Goal: Information Seeking & Learning: Check status

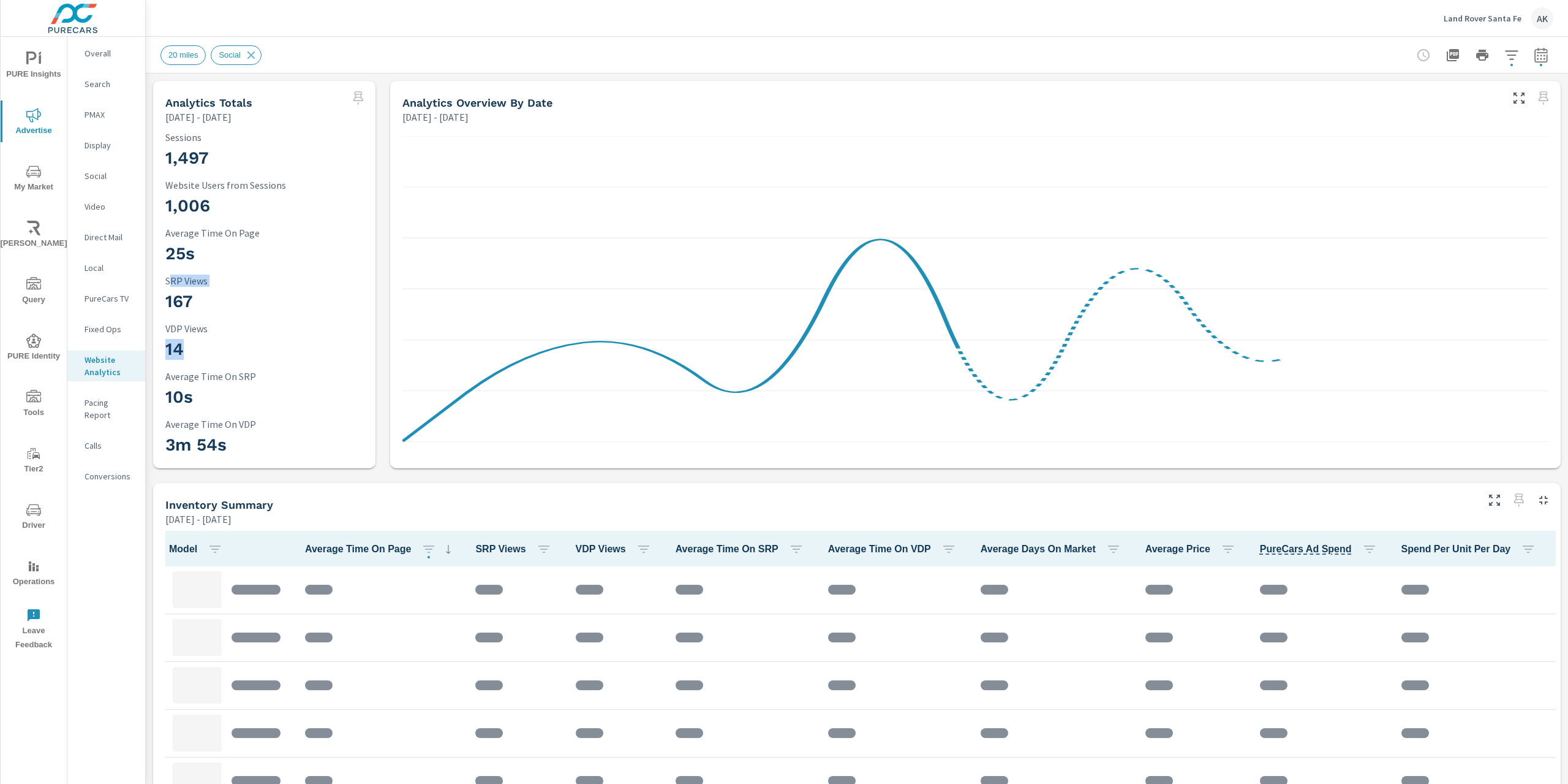
drag, startPoint x: 172, startPoint y: 292, endPoint x: 206, endPoint y: 355, distance: 71.6
click at [206, 355] on div "1,497 Sessions 1,006 Website Users from Sessions 25s Average Time On Page 167 S…" at bounding box center [265, 296] width 213 height 335
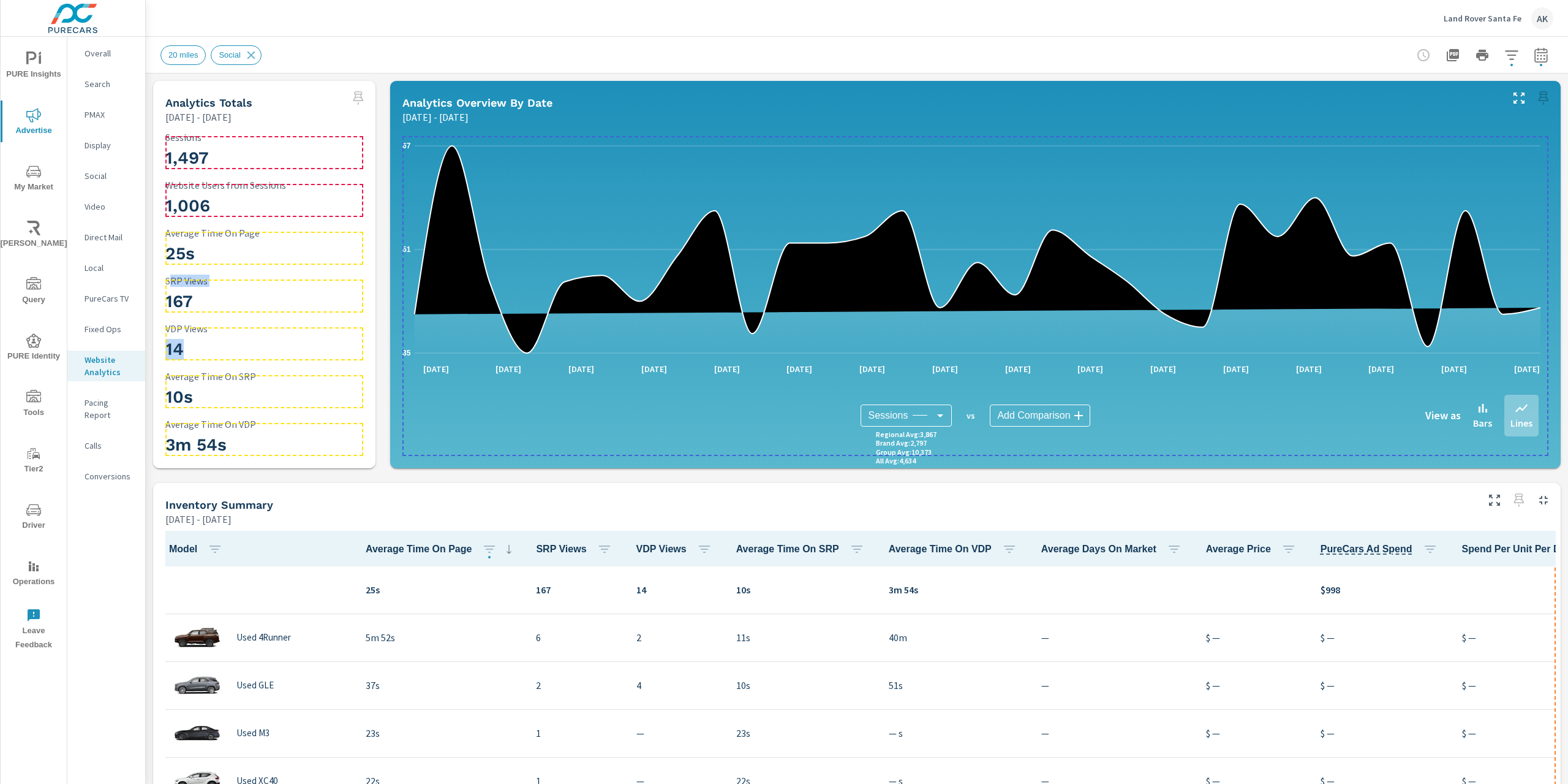
scroll to position [1, 0]
click at [191, 301] on h3 "167" at bounding box center [265, 301] width 198 height 21
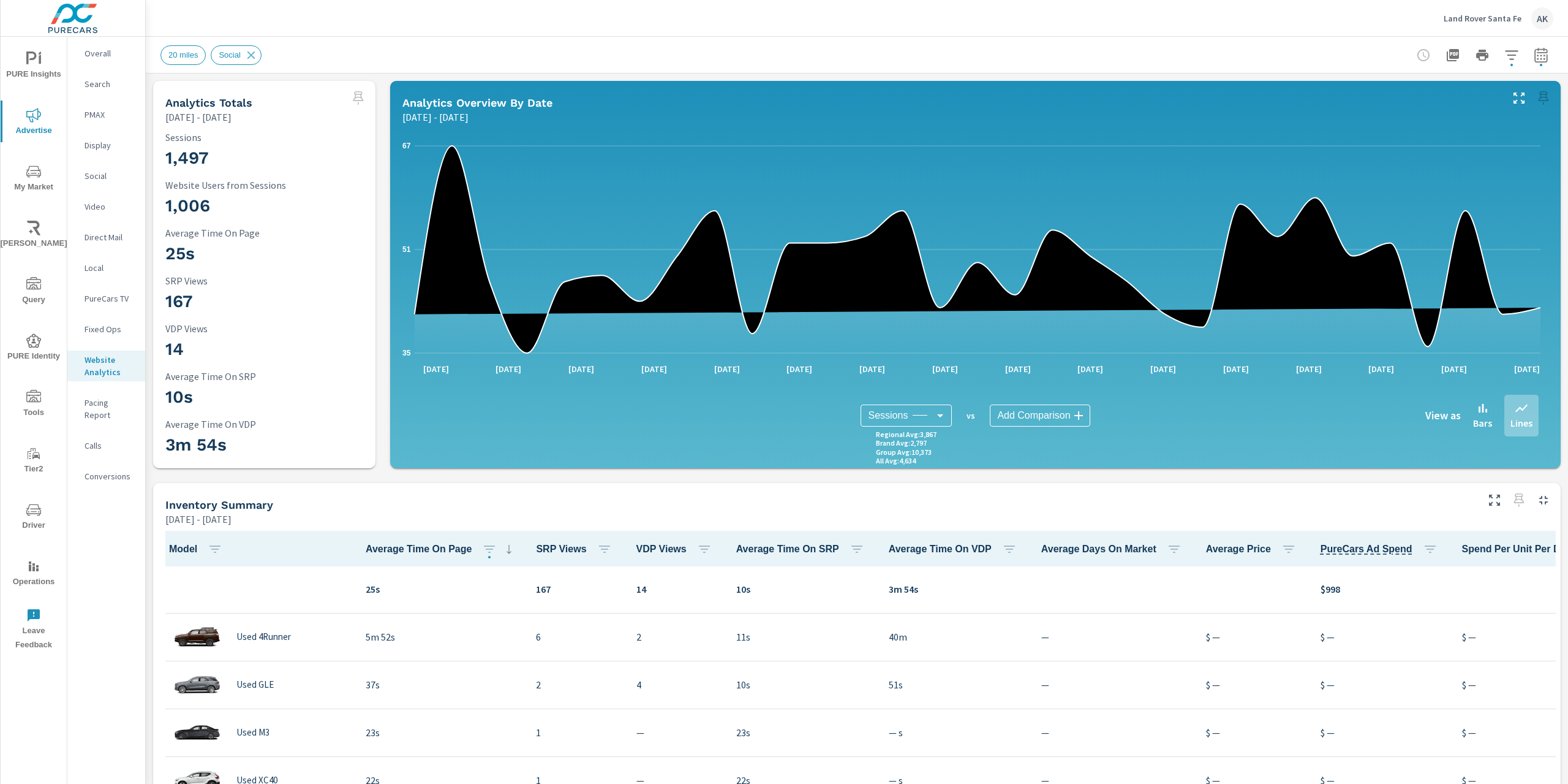
click at [198, 275] on p "SRP Views" at bounding box center [265, 280] width 198 height 11
drag, startPoint x: 162, startPoint y: 285, endPoint x: 252, endPoint y: 414, distance: 157.3
click at [252, 414] on div "1,497 Sessions 1,006 Website Users from Sessions 25s Average Time On Page 167 S…" at bounding box center [265, 296] width 213 height 335
click at [210, 439] on h3 "3m 54s" at bounding box center [265, 445] width 198 height 21
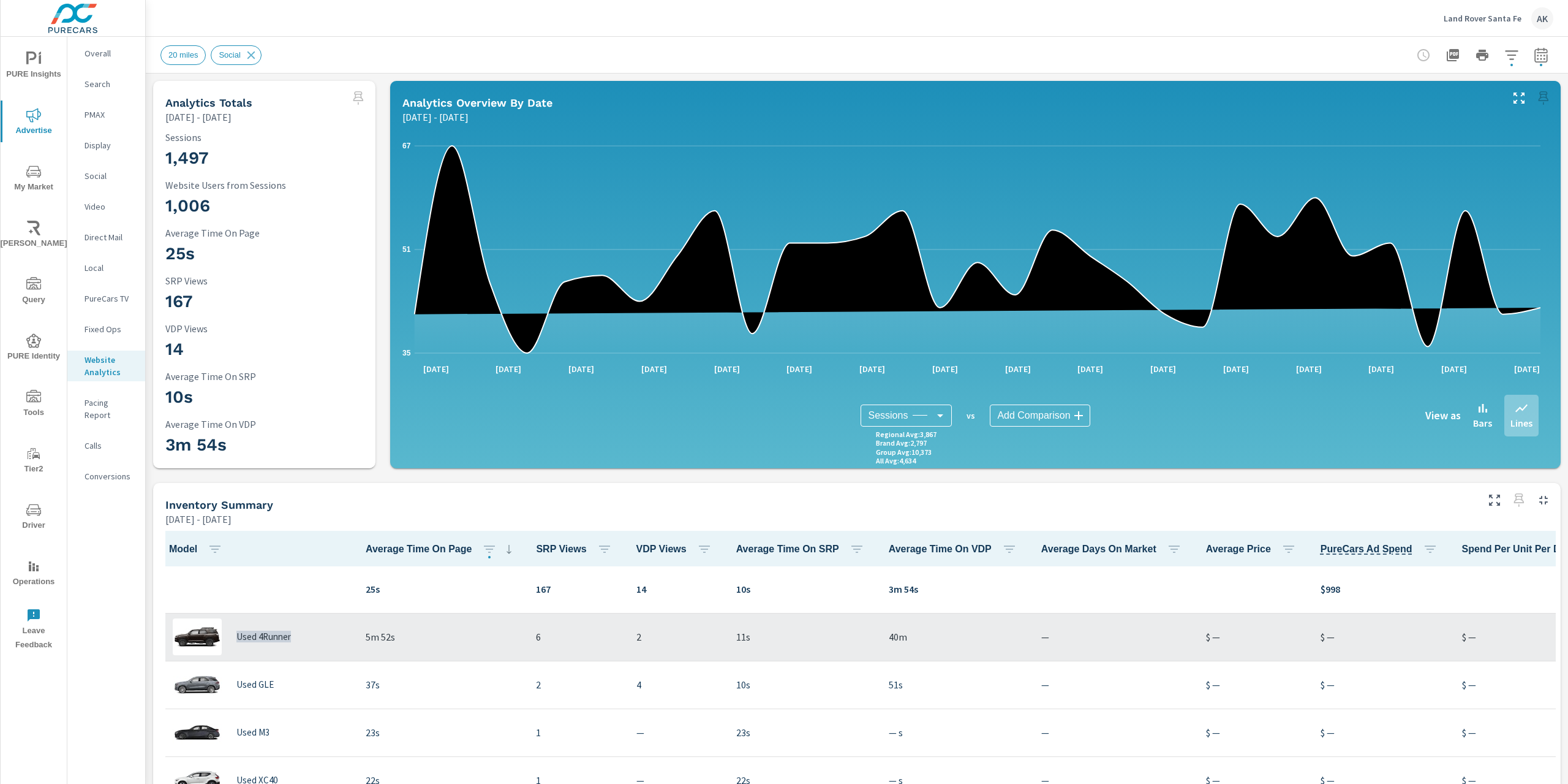
drag, startPoint x: 169, startPoint y: 644, endPoint x: 302, endPoint y: 650, distance: 133.1
click at [302, 650] on div "Used 4Runner" at bounding box center [257, 636] width 179 height 37
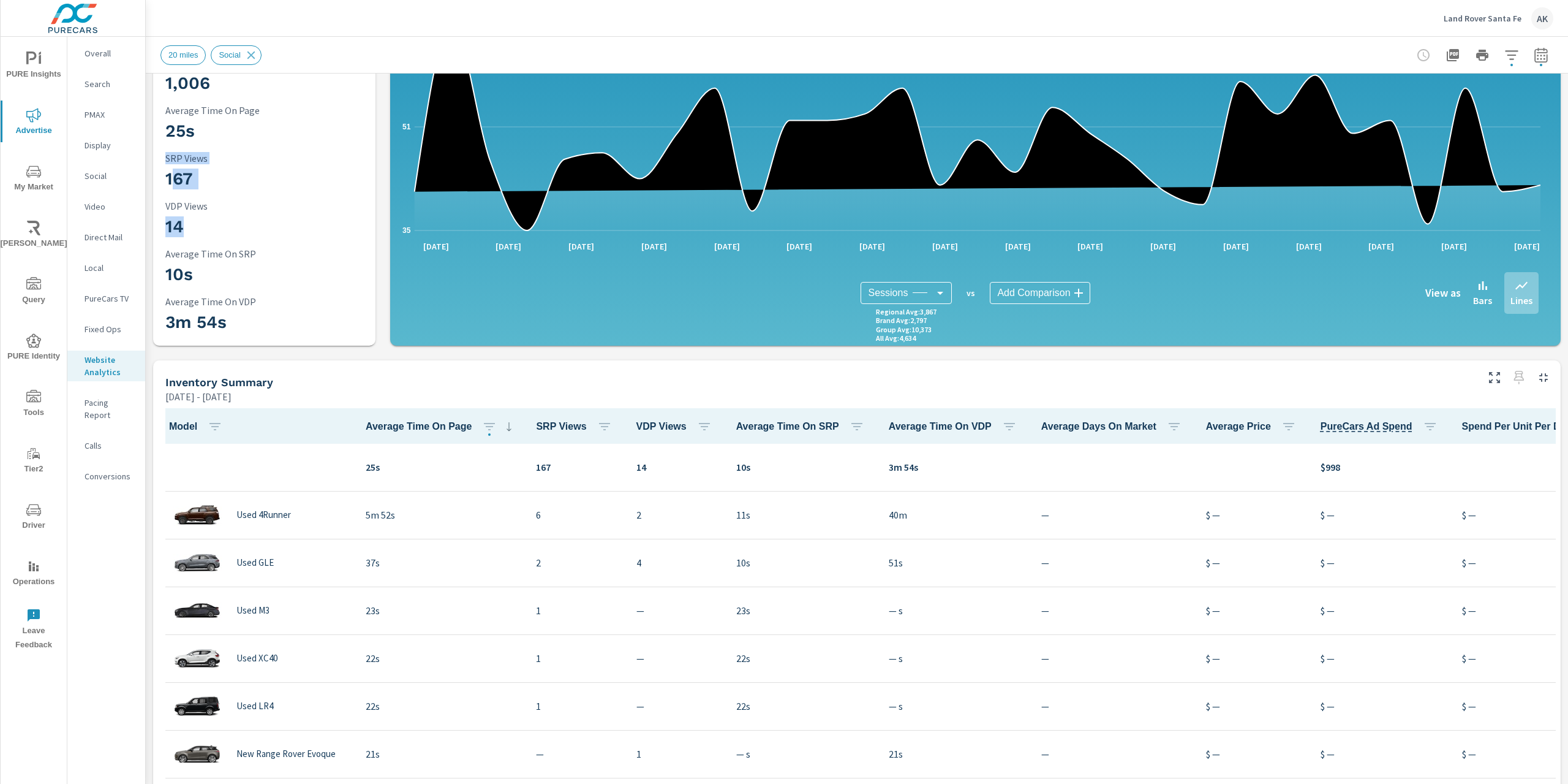
drag, startPoint x: 172, startPoint y: 182, endPoint x: 205, endPoint y: 241, distance: 67.6
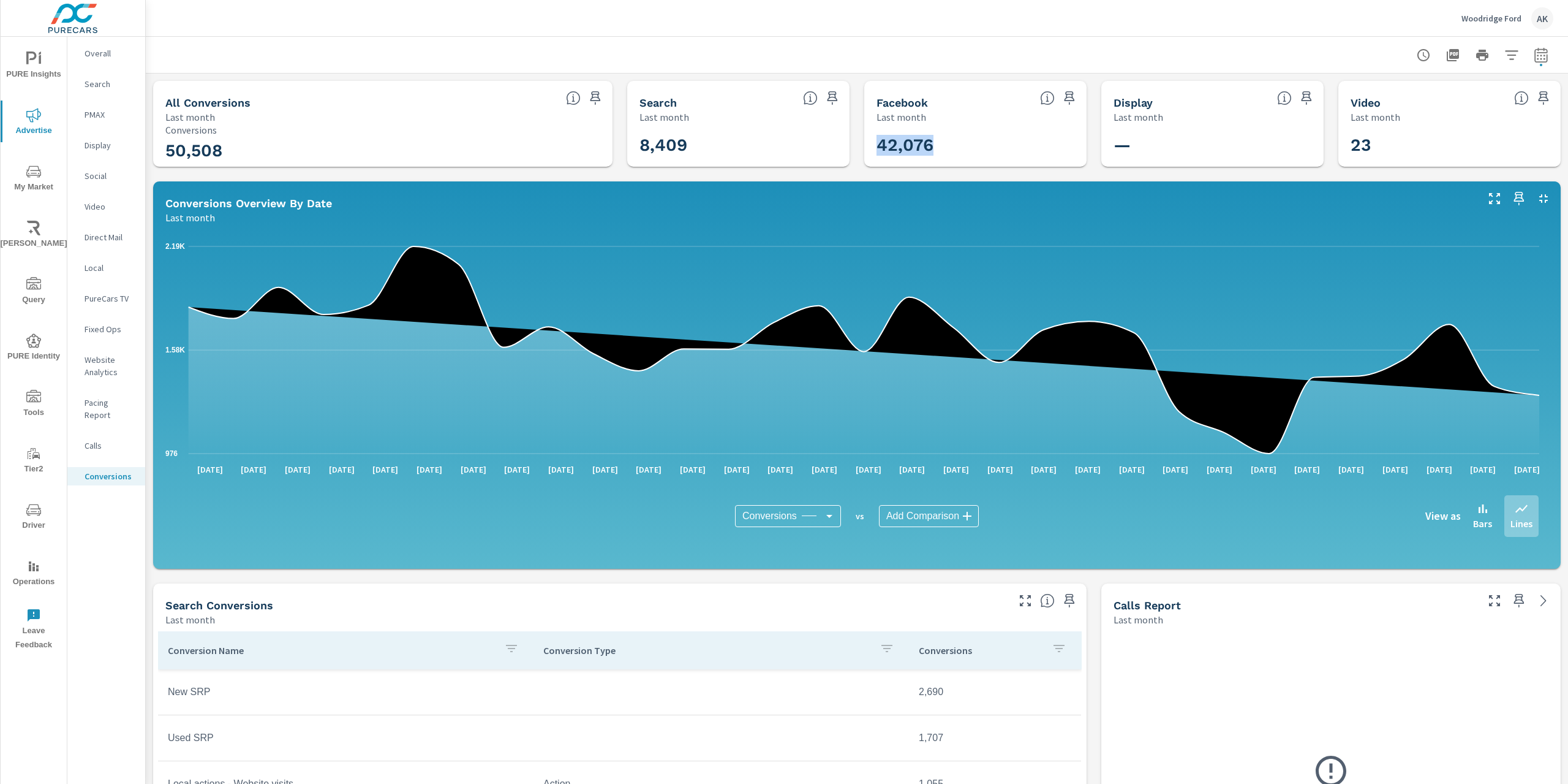
drag, startPoint x: 869, startPoint y: 148, endPoint x: 986, endPoint y: 140, distance: 117.3
click at [986, 140] on div "42,076" at bounding box center [975, 145] width 213 height 33
drag, startPoint x: 625, startPoint y: 138, endPoint x: 801, endPoint y: 162, distance: 177.6
click at [801, 162] on div "All Conversions Last month 50,508 Conversions Search Last month 8,409 Facebook …" at bounding box center [857, 727] width 1422 height 1306
click at [1533, 61] on icon "button" at bounding box center [1541, 55] width 14 height 14
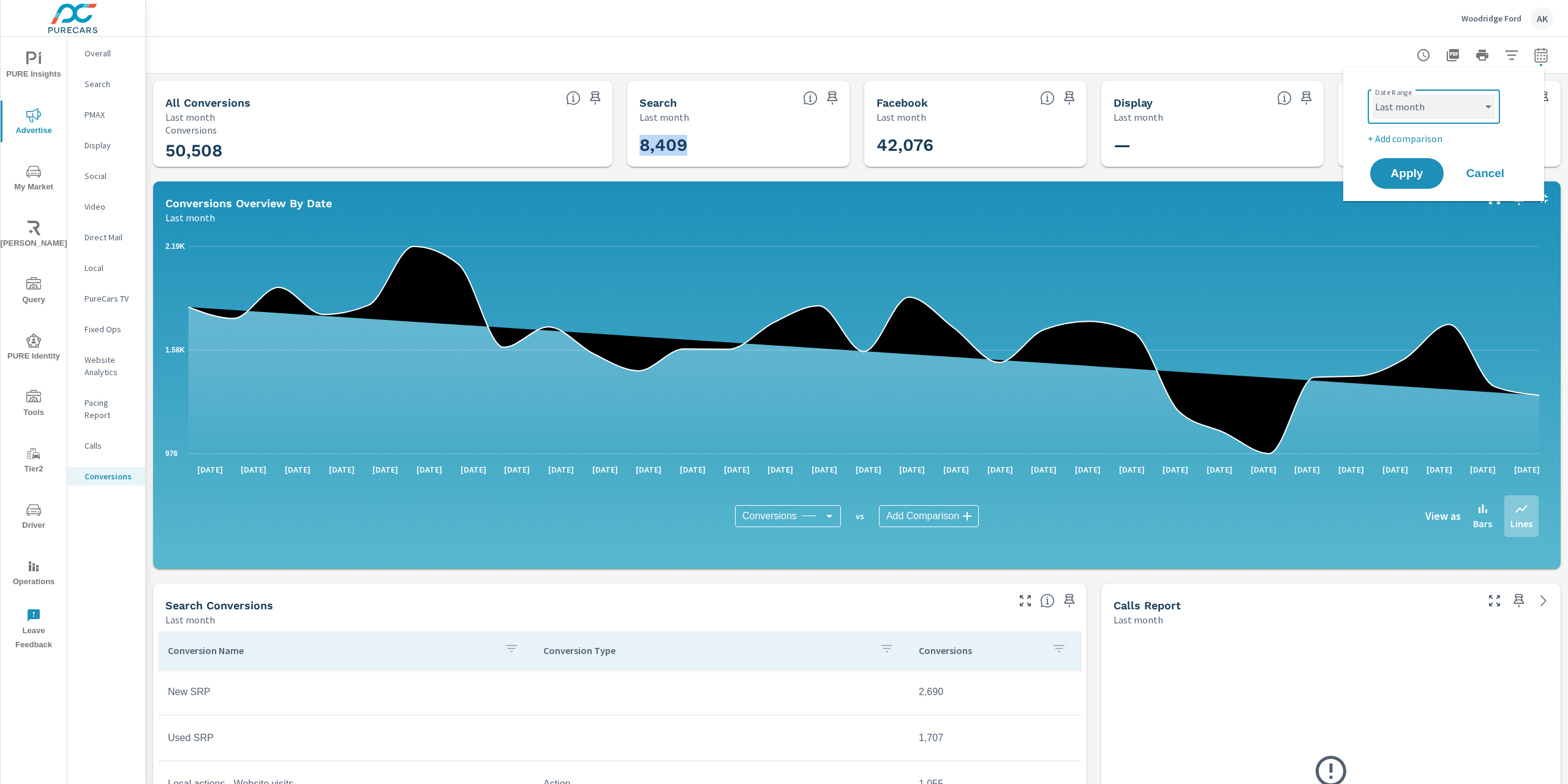
click at [1455, 110] on select "Custom Yesterday Last week Last 7 days Last 14 days Last 30 days Last 45 days L…" at bounding box center [1433, 106] width 122 height 25
click at [1372, 94] on select "Custom Yesterday Last week Last 7 days Last 14 days Last 30 days Last 45 days L…" at bounding box center [1433, 106] width 122 height 25
select select "Last 12 months"
click at [1415, 174] on span "Apply" at bounding box center [1406, 174] width 50 height 12
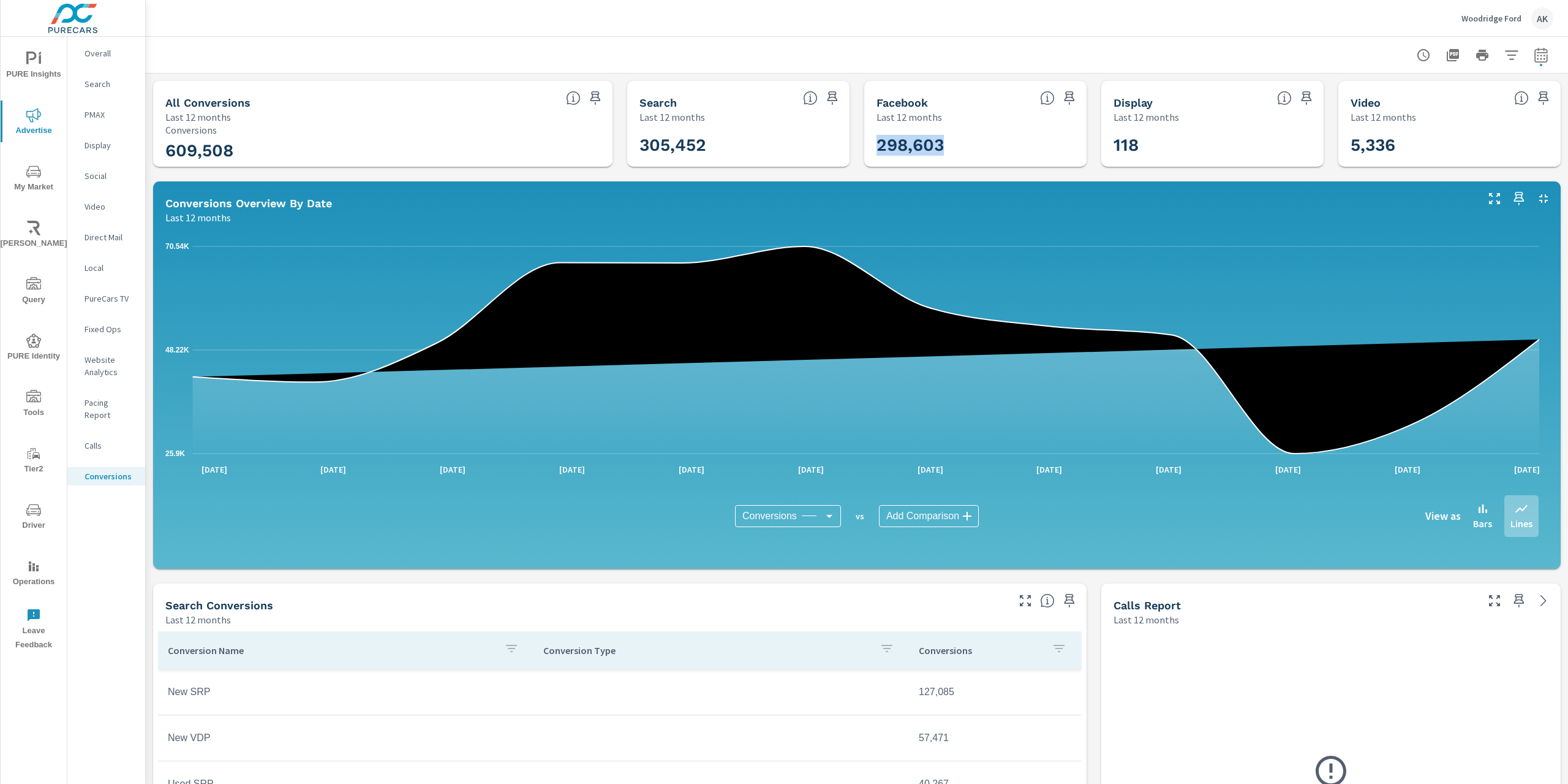
drag, startPoint x: 872, startPoint y: 142, endPoint x: 965, endPoint y: 149, distance: 93.3
click at [965, 149] on h3 "298,603" at bounding box center [975, 145] width 198 height 21
drag, startPoint x: 620, startPoint y: 137, endPoint x: 961, endPoint y: 145, distance: 341.1
click at [961, 145] on div "All Conversions Last 12 months 609,508 Conversions Search Last 12 months 305,45…" at bounding box center [857, 727] width 1422 height 1306
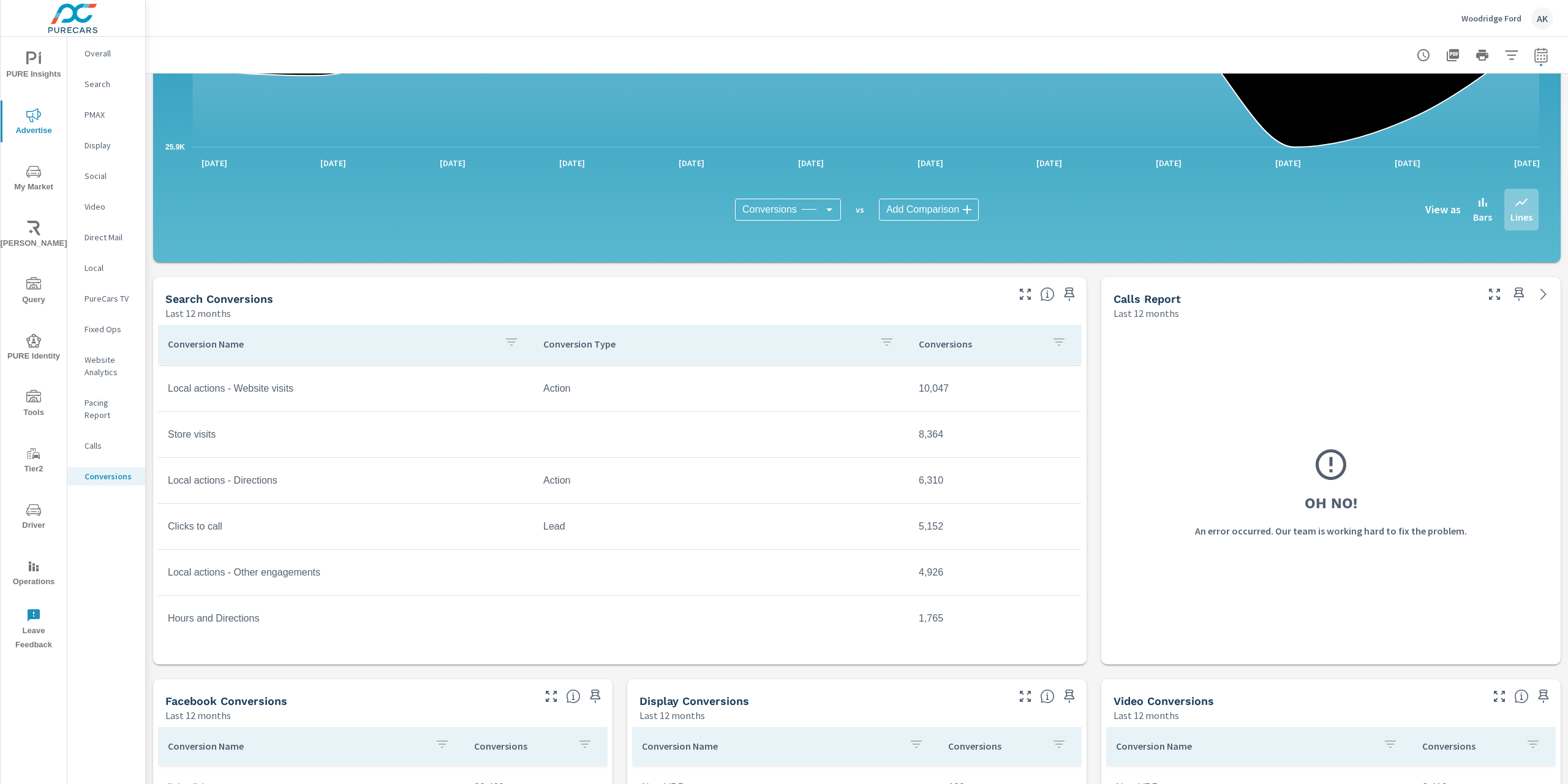
scroll to position [184, 0]
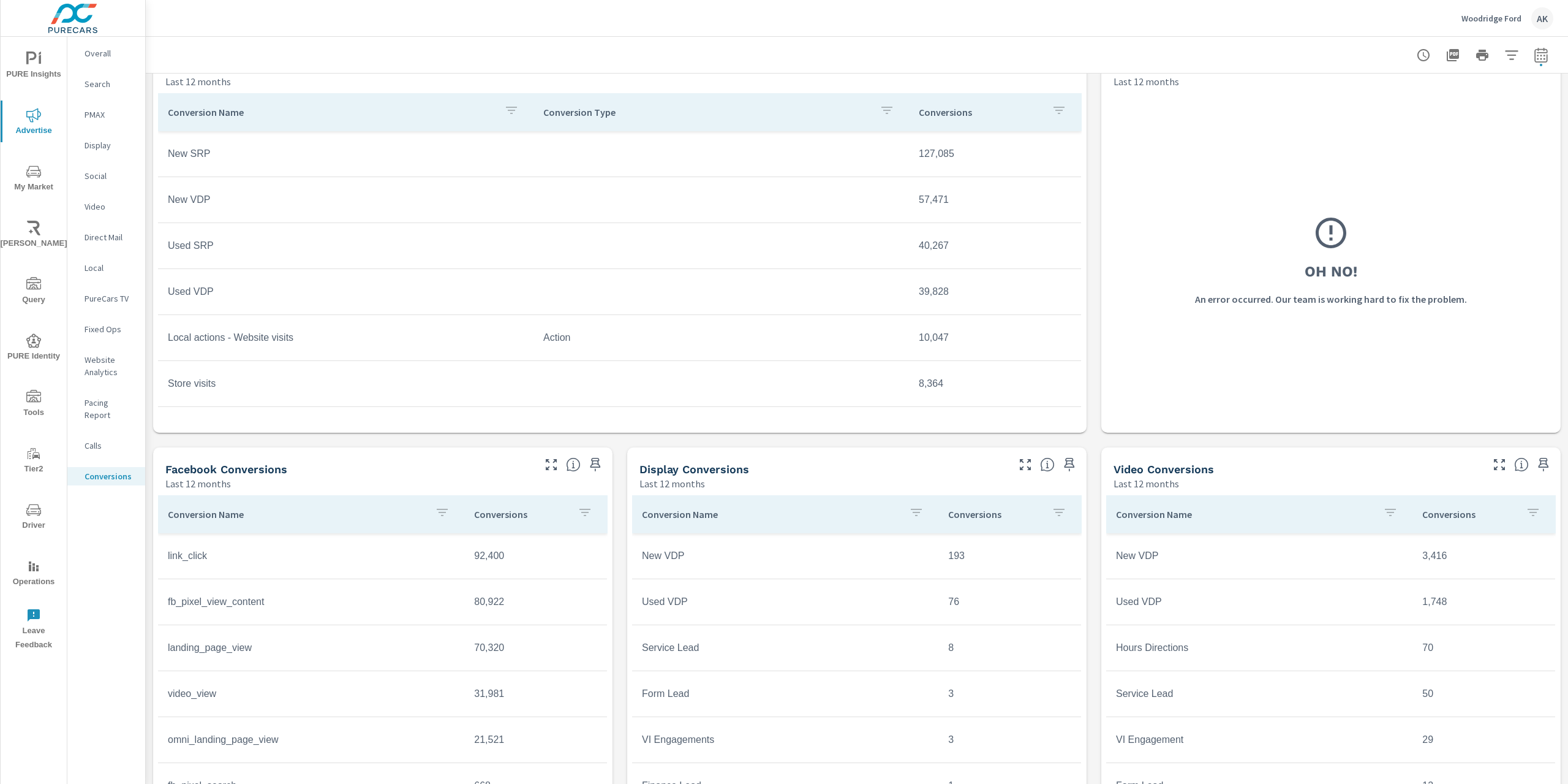
scroll to position [595, 0]
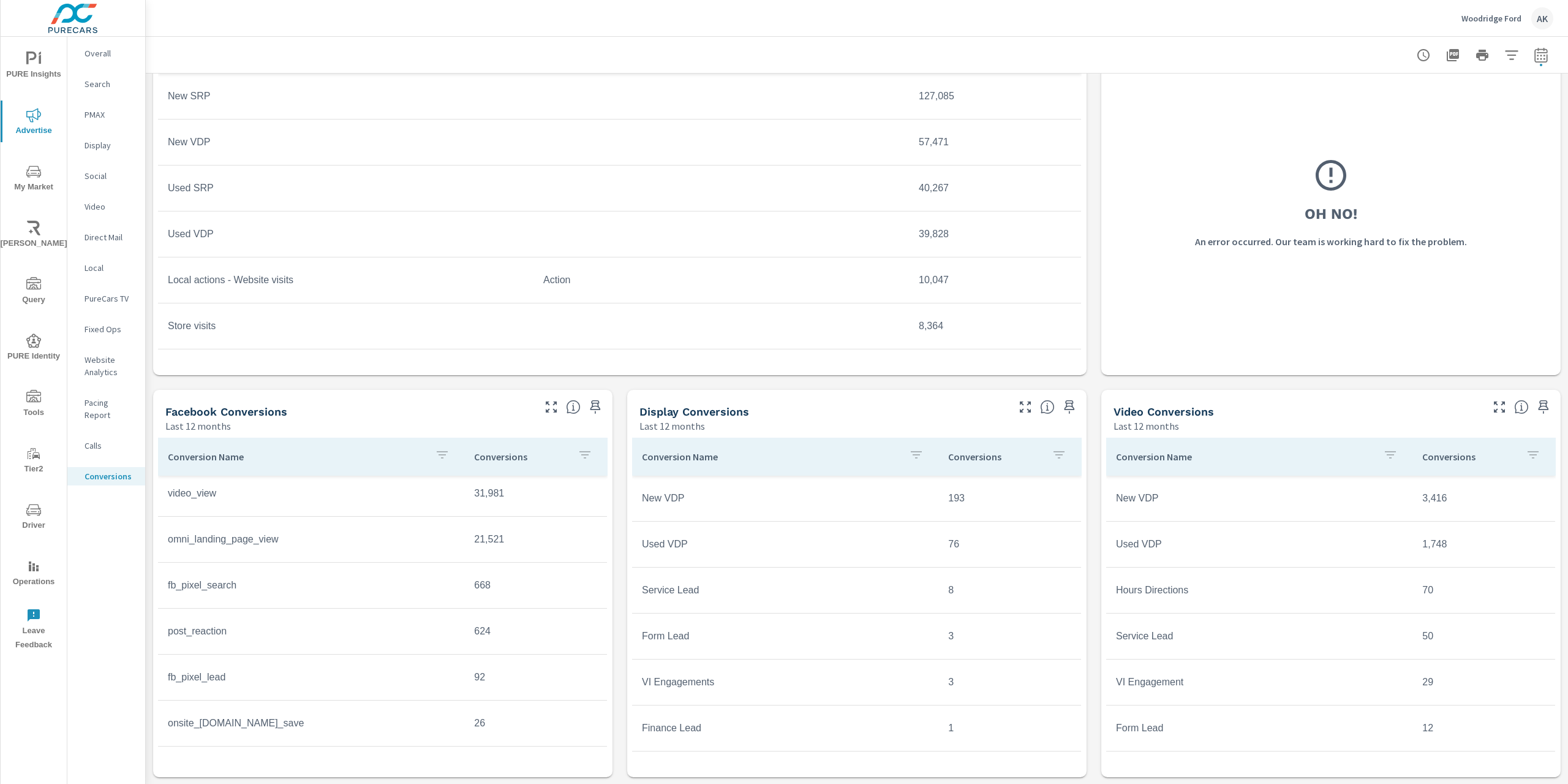
scroll to position [40, 0]
drag, startPoint x: 468, startPoint y: 503, endPoint x: 538, endPoint y: 624, distance: 139.8
click at [485, 587] on td "70,320" at bounding box center [535, 590] width 142 height 30
drag, startPoint x: 434, startPoint y: 486, endPoint x: 496, endPoint y: 649, distance: 174.4
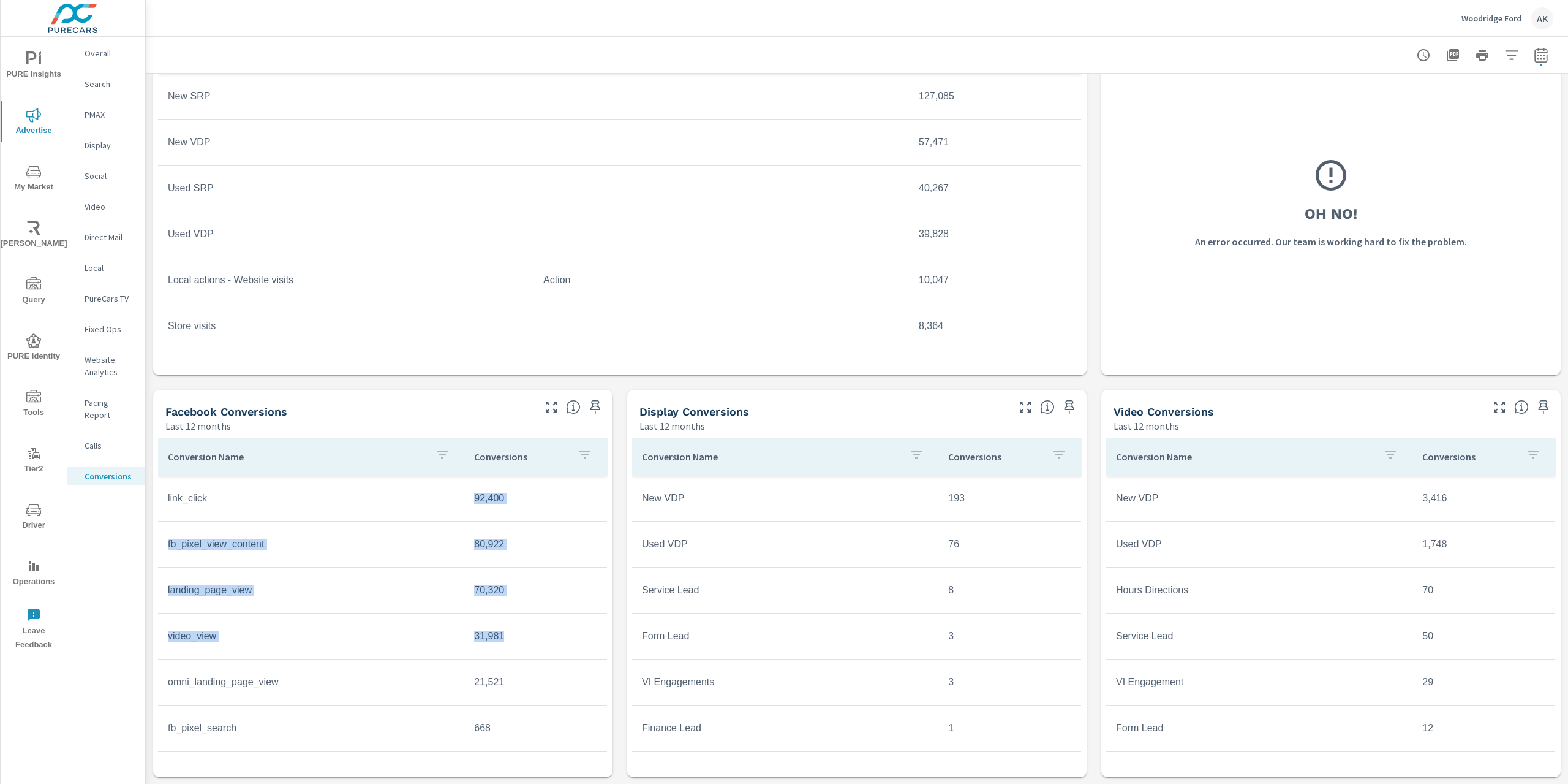
click at [496, 649] on td "31,981" at bounding box center [535, 636] width 142 height 30
